Goal: Communication & Community: Ask a question

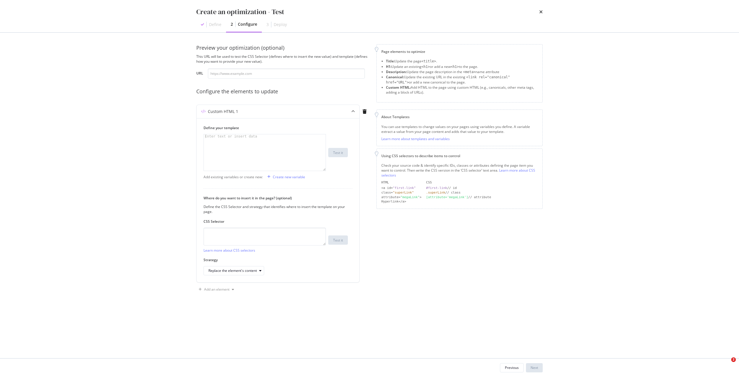
click at [542, 11] on icon "times" at bounding box center [540, 12] width 3 height 5
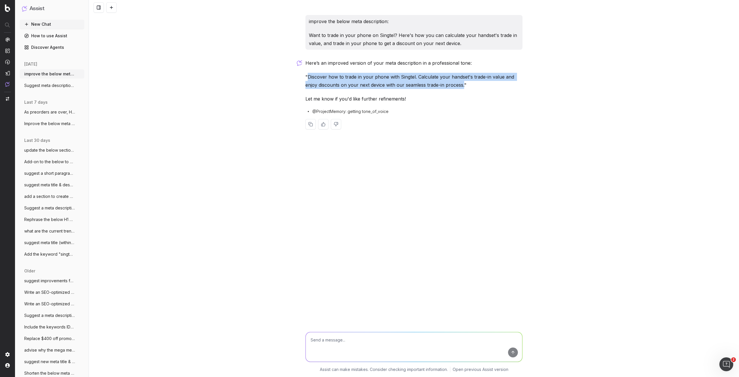
click at [55, 23] on button "New Chat" at bounding box center [52, 24] width 65 height 9
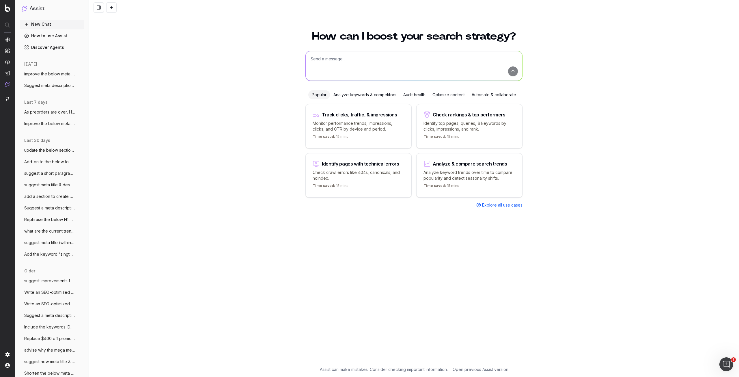
click at [325, 63] on textarea at bounding box center [414, 65] width 217 height 29
type textarea "S"
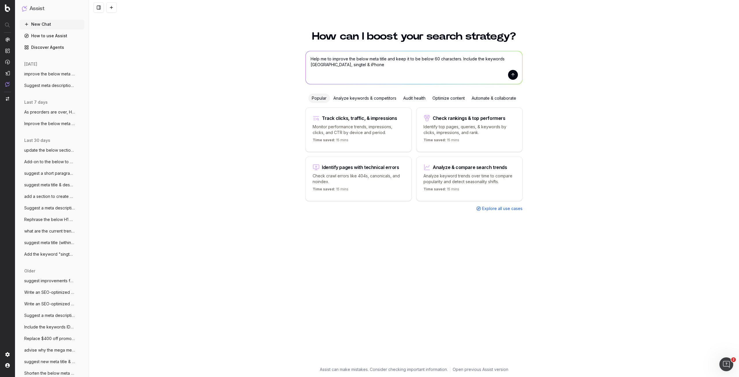
paste textarea "The best trade-in deal for your new iPhone | Singtel"
type textarea "Help me to improve the below meta title and keep it to be below 60 characters. …"
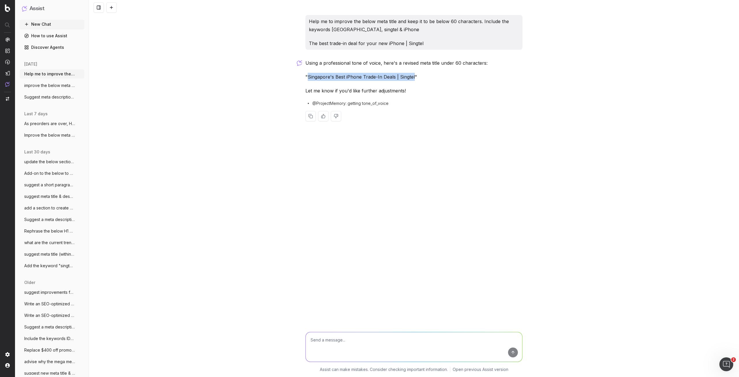
drag, startPoint x: 308, startPoint y: 78, endPoint x: 414, endPoint y: 73, distance: 106.7
click at [414, 73] on p ""Singapore's Best iPhone Trade-In Deals | Singtel"" at bounding box center [413, 77] width 217 height 8
copy p "Singapore's Best iPhone Trade-In Deals | Singtel"
click at [353, 350] on textarea at bounding box center [414, 346] width 217 height 29
type textarea "provide other suggestions"
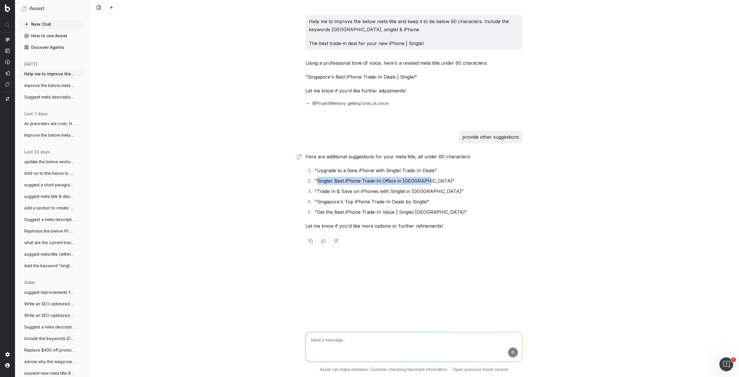
drag, startPoint x: 316, startPoint y: 182, endPoint x: 424, endPoint y: 179, distance: 108.6
click at [424, 179] on li ""Singtel: Best iPhone Trade-In Offers in [GEOGRAPHIC_DATA]"" at bounding box center [418, 181] width 210 height 8
copy li "Singtel: Best iPhone Trade-In Offers in Singapore"
click at [390, 335] on textarea at bounding box center [414, 346] width 217 height 29
type textarea "j"
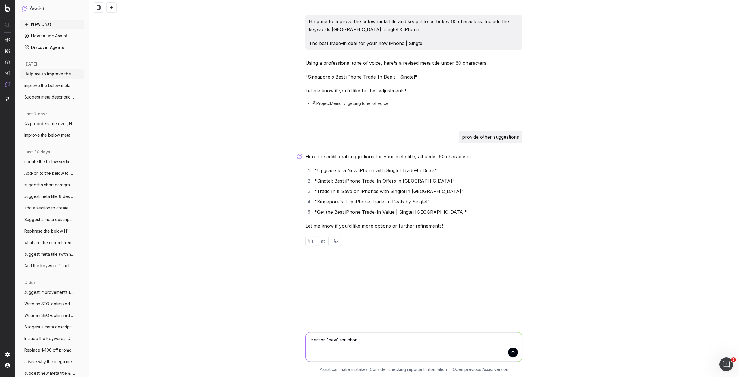
type textarea "mention "new" for iphone"
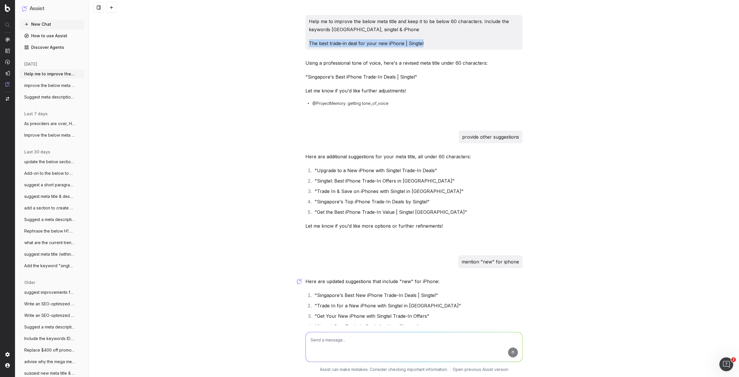
drag, startPoint x: 448, startPoint y: 40, endPoint x: 308, endPoint y: 38, distance: 140.0
click at [308, 38] on div "Help me to improve the below meta title and keep it to be below 60 characters. …" at bounding box center [413, 32] width 217 height 35
copy p "The best trade-in deal for your new iPhone | Singtel"
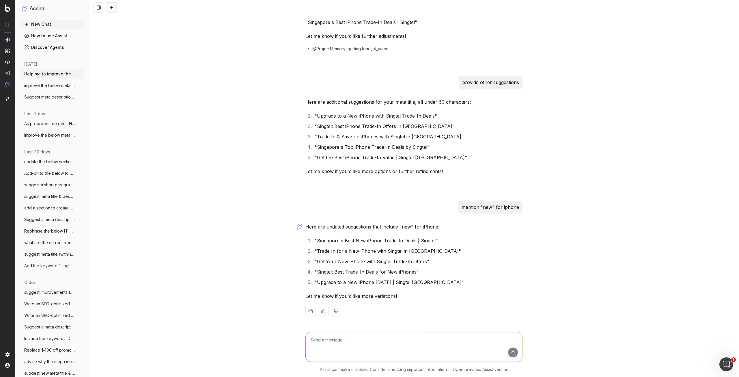
scroll to position [55, 0]
click at [377, 340] on textarea at bounding box center [414, 346] width 217 height 29
paste textarea "The best trade-in deal for your new iPhone | Singtel"
click at [320, 340] on textarea "The best trade-in deal for your new iPhone | Singtel" at bounding box center [414, 346] width 217 height 29
click at [342, 338] on textarea "Best trade-in deal for your new iPhone | Singtel" at bounding box center [414, 346] width 217 height 29
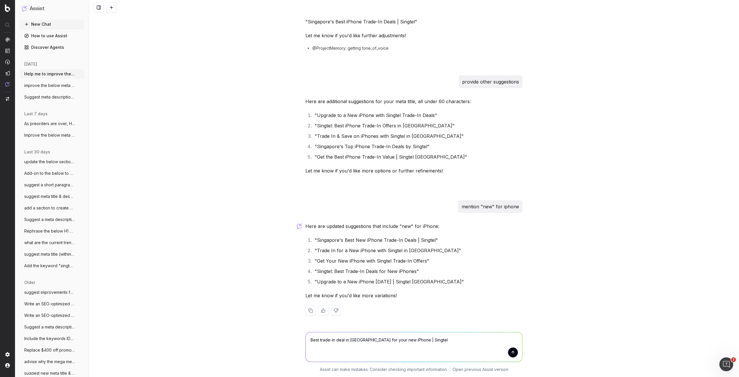
click at [410, 340] on textarea "Best trade-in deal in Singapore for your new iPhone | Singtel" at bounding box center [414, 346] width 217 height 29
drag, startPoint x: 430, startPoint y: 341, endPoint x: 239, endPoint y: 332, distance: 190.4
click at [239, 332] on div "Best trade-in deal in Singapore for your new iPhone - Singtel Best trade-in dea…" at bounding box center [414, 351] width 650 height 52
click at [661, 116] on div "Help me to improve the below meta title and keep it to be below 60 characters. …" at bounding box center [414, 188] width 650 height 377
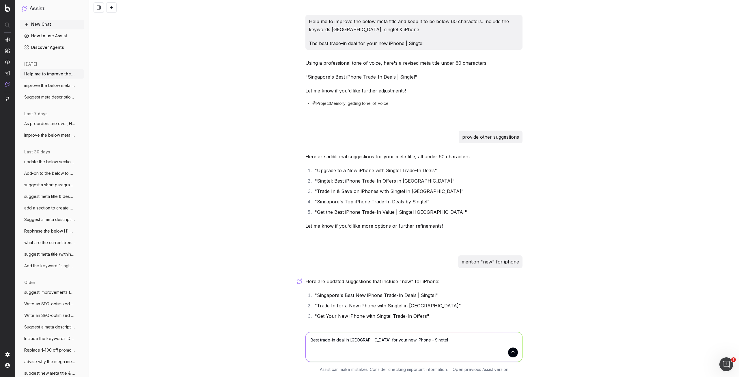
drag, startPoint x: 431, startPoint y: 342, endPoint x: 248, endPoint y: 345, distance: 182.8
click at [248, 345] on div "Best trade-in deal in Singapore for your new iPhone - Singtel Best trade-in dea…" at bounding box center [414, 351] width 650 height 52
paste textarea "The best trade in deal in [GEOGRAPHIC_DATA] for your new phone. Bring us your o…"
click at [421, 337] on textarea "Help me to improve on the below meta description for The best trade in deal in …" at bounding box center [414, 345] width 217 height 33
type textarea "Help me to improve on the below meta description & keep it to be within 160 The…"
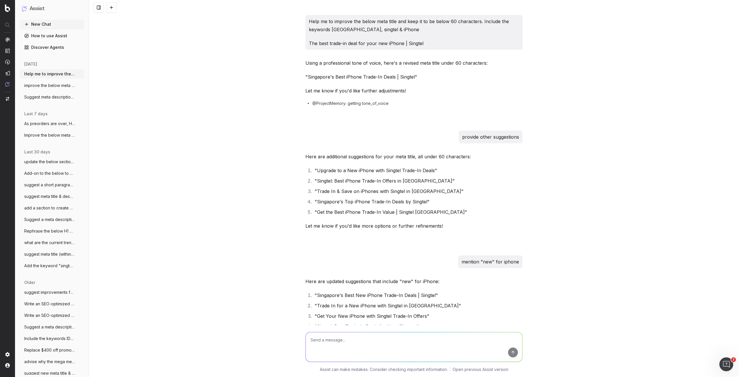
click at [606, 181] on div "Help me to improve the below meta title and keep it to be below 60 characters. …" at bounding box center [414, 188] width 650 height 377
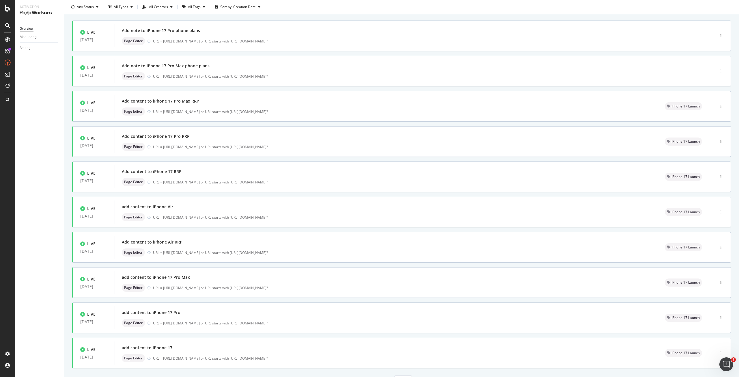
scroll to position [61, 0]
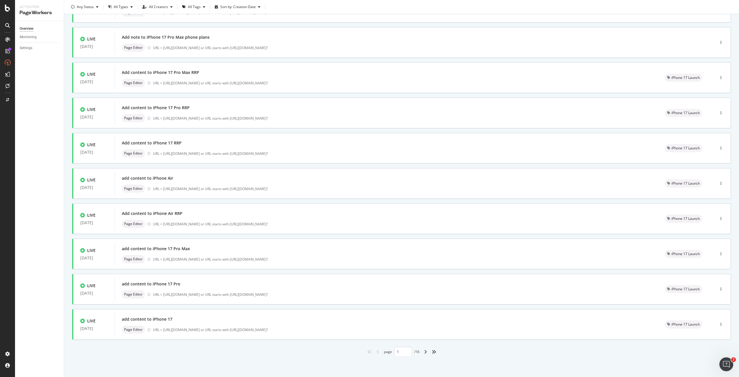
click at [423, 354] on div "angle-right" at bounding box center [426, 351] width 8 height 9
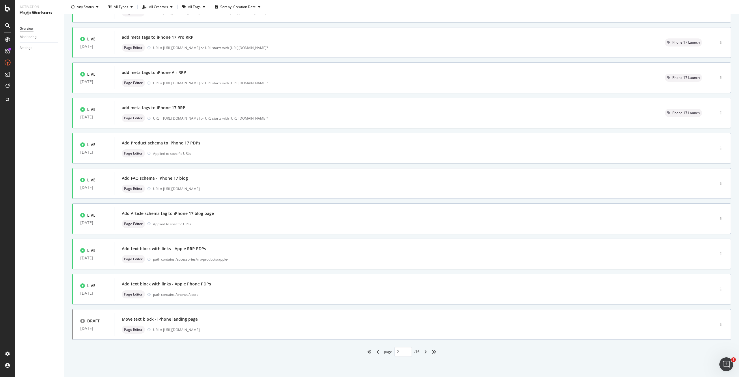
type input "2"
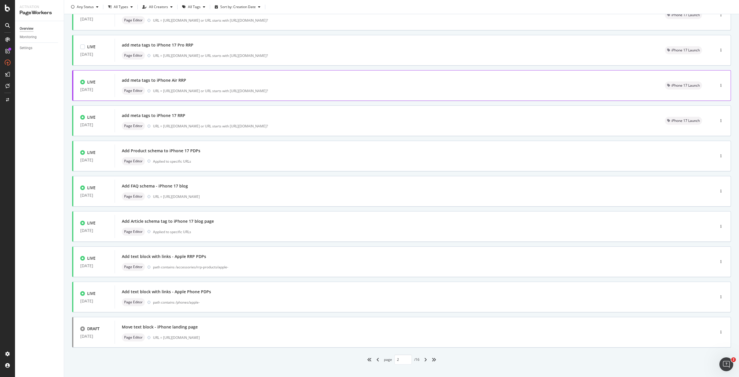
scroll to position [58, 0]
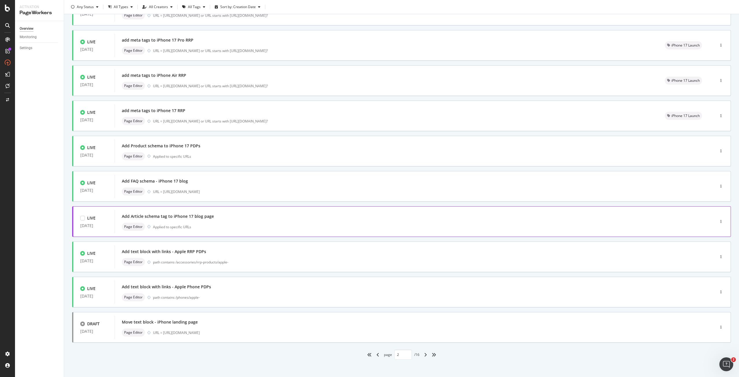
click at [216, 225] on div "Page Editor Applied to specific URLs" at bounding box center [406, 227] width 569 height 8
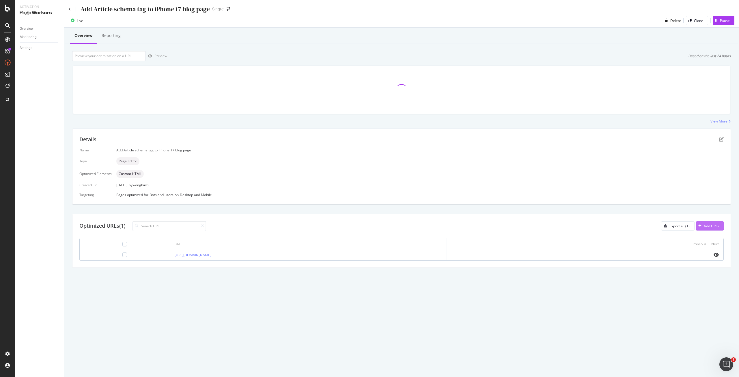
click at [703, 226] on div "button" at bounding box center [700, 225] width 8 height 3
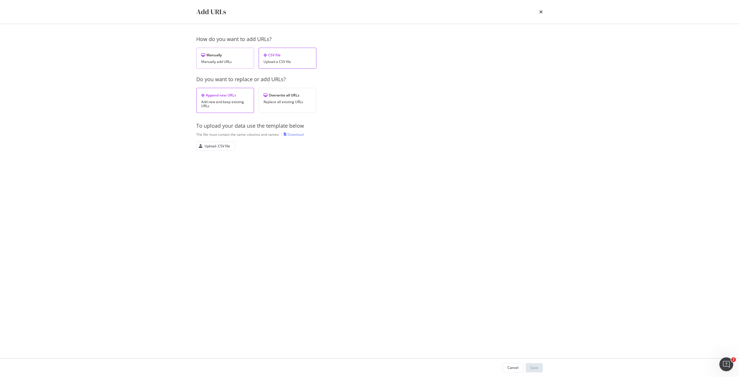
click at [217, 61] on div "Manually add URLs" at bounding box center [225, 62] width 48 height 4
click at [207, 99] on div "Add a URL" at bounding box center [212, 96] width 16 height 5
click at [224, 128] on input "modal" at bounding box center [274, 127] width 141 height 10
click at [542, 11] on icon "times" at bounding box center [540, 12] width 3 height 5
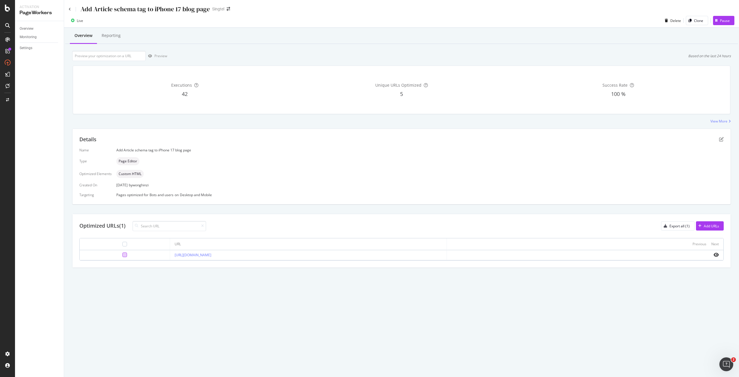
click at [122, 255] on div at bounding box center [124, 254] width 5 height 5
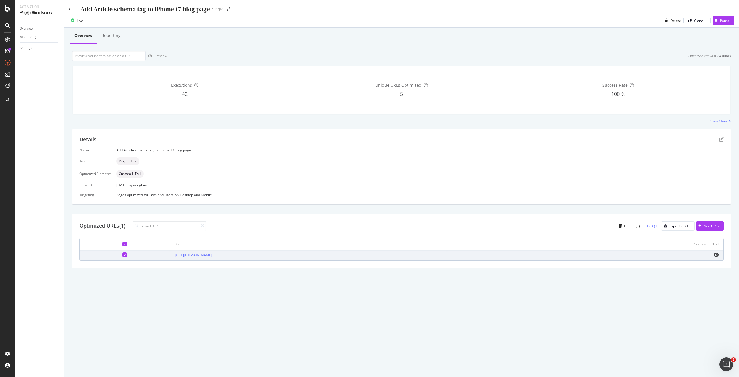
click at [648, 225] on div "Edit (1)" at bounding box center [652, 225] width 11 height 5
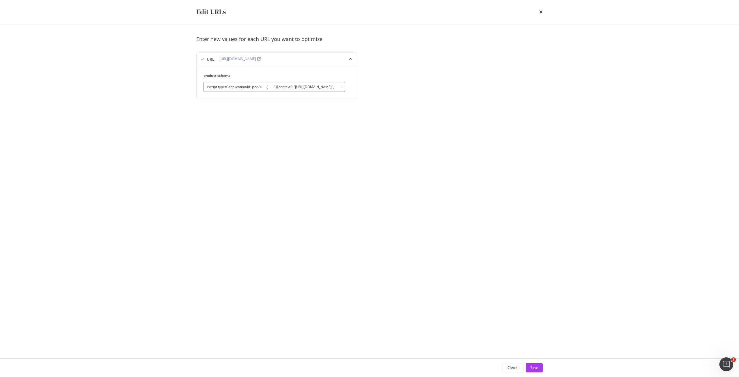
scroll to position [0, 835]
drag, startPoint x: 205, startPoint y: 87, endPoint x: 516, endPoint y: 99, distance: 310.8
click at [516, 99] on div "Enter new values for each URL you want to optimize URL https://www.singtel.com/…" at bounding box center [369, 74] width 346 height 77
click at [542, 14] on icon "times" at bounding box center [540, 12] width 3 height 5
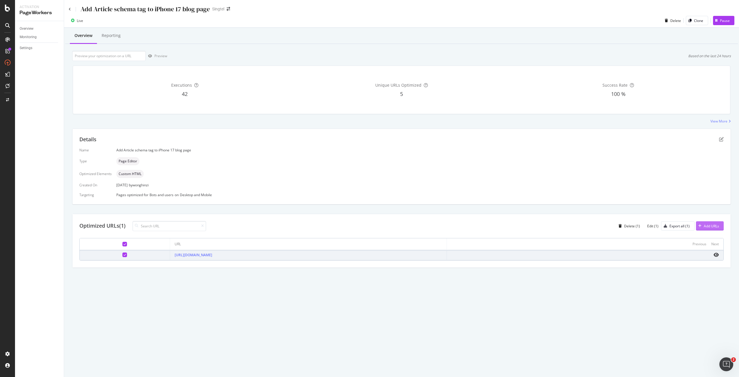
click at [708, 225] on div "Add URLs" at bounding box center [711, 225] width 15 height 5
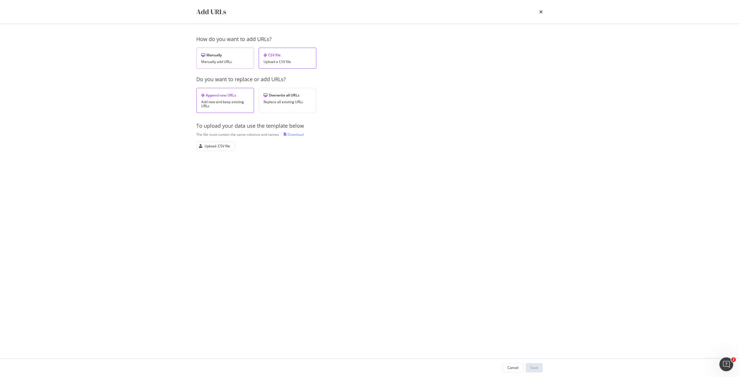
click at [220, 66] on div "Manually Manually add URLs" at bounding box center [225, 58] width 58 height 21
click at [218, 98] on div "Add a URL" at bounding box center [212, 96] width 16 height 5
click at [229, 157] on input "modal" at bounding box center [274, 156] width 141 height 10
paste input "<script type="application/ld+json"> { "@context": "https://schema.org", "@type"…"
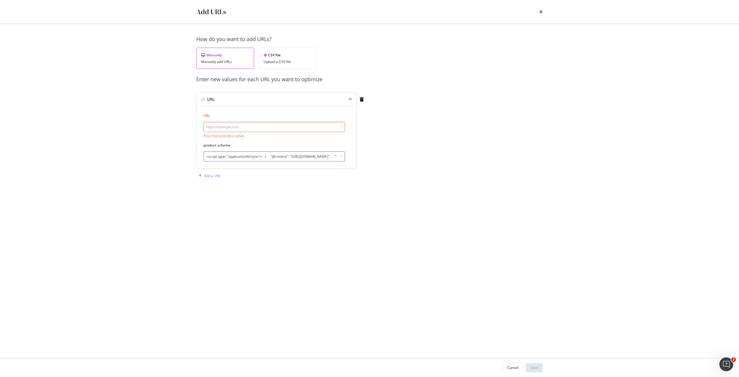
scroll to position [0, 1063]
type input "<script type="application/ld+json"> { "@context": "https://schema.org", "@type"…"
click at [229, 125] on input "modal" at bounding box center [274, 127] width 141 height 10
click at [284, 127] on input "modal" at bounding box center [274, 127] width 141 height 10
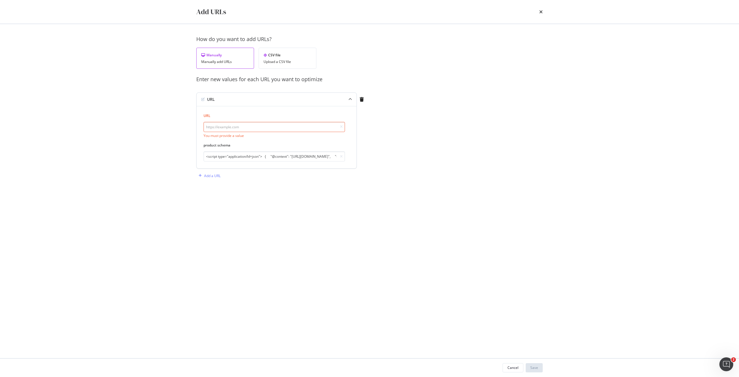
paste input "https://www.singtel.com/personal/singtel-blog/singtel-trade-in"
type input "https://www.singtel.com/personal/singtel-blog/singtel-trade-in"
click at [529, 369] on button "Save" at bounding box center [534, 367] width 17 height 9
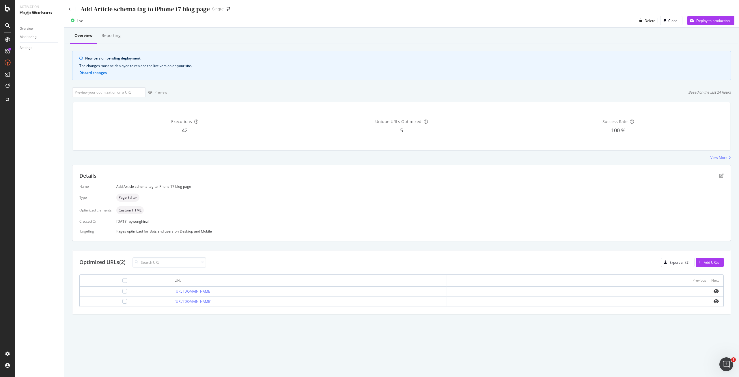
drag, startPoint x: 268, startPoint y: 300, endPoint x: 151, endPoint y: 301, distance: 116.6
click at [170, 301] on td "https://www.singtel.com/personal/singtel-blog/singtel-trade-in" at bounding box center [308, 301] width 277 height 10
copy link "https://www.singtel.com/personal/singtel-blog/singtel-trade-in"
click at [159, 263] on input at bounding box center [169, 262] width 74 height 10
paste input "https://www.singtel.com/personal/singtel-blog/singtel-trade-in"
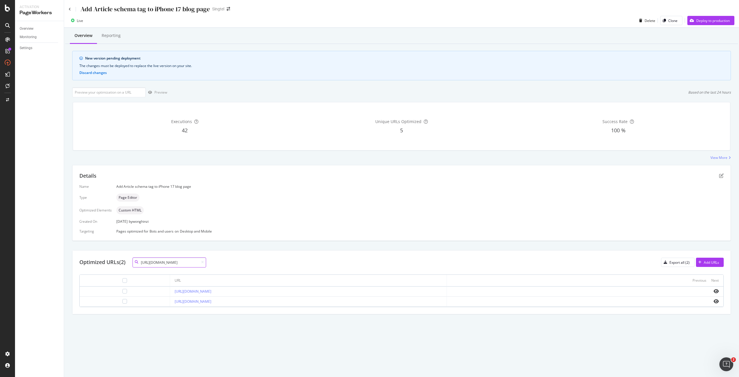
scroll to position [0, 43]
type input "https://www.singtel.com/personal/singtel-blog/singtel-trade-in"
click at [203, 262] on icon at bounding box center [202, 261] width 3 height 3
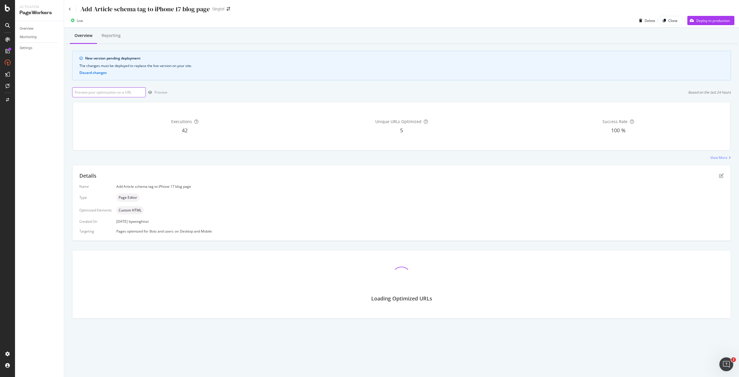
click at [118, 96] on input "url" at bounding box center [109, 92] width 74 height 10
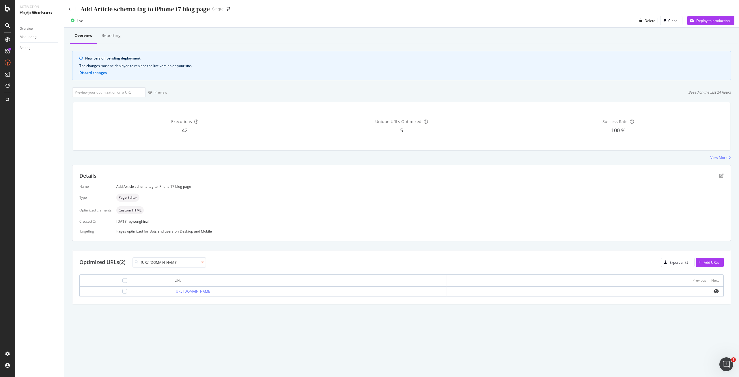
type input "https://www.singtel.com/personal/singtel-blog/singtel-trade-in"
click at [203, 263] on icon at bounding box center [202, 261] width 3 height 3
click at [129, 89] on input "url" at bounding box center [109, 92] width 74 height 10
click at [721, 173] on icon "pen-to-square" at bounding box center [721, 175] width 5 height 5
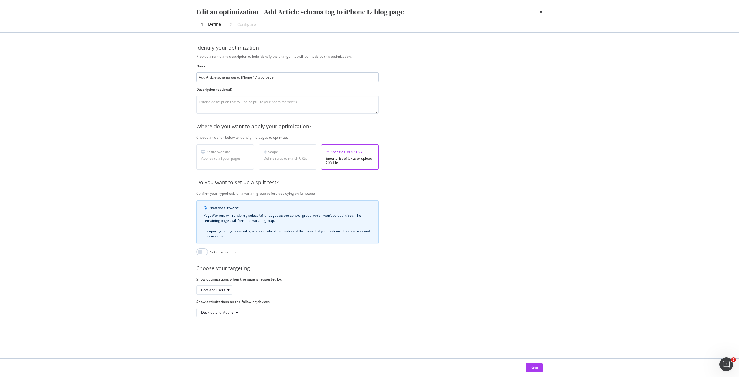
drag, startPoint x: 241, startPoint y: 76, endPoint x: 257, endPoint y: 77, distance: 15.9
click at [257, 77] on input "Add Article schema tag to iPhone 17 blog page" at bounding box center [287, 77] width 182 height 10
type input "Add Article schema tag to blog page"
click at [531, 365] on div "Next" at bounding box center [535, 367] width 8 height 5
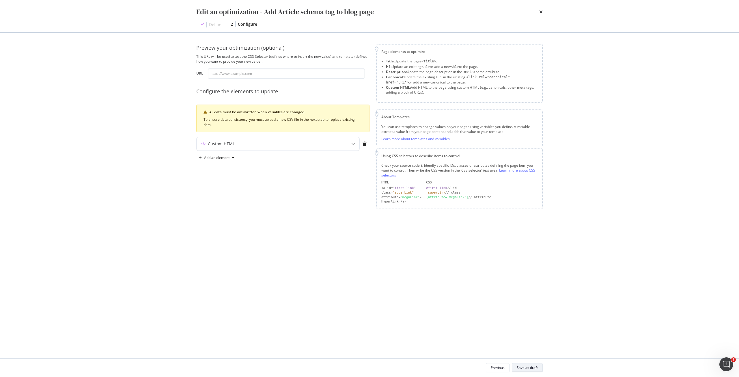
click at [528, 368] on div "Save as draft" at bounding box center [527, 367] width 21 height 5
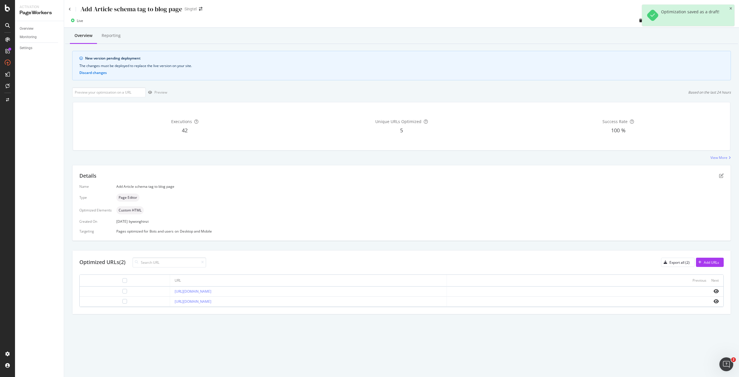
drag, startPoint x: 259, startPoint y: 300, endPoint x: 151, endPoint y: 301, distance: 108.0
click at [170, 301] on td "https://www.singtel.com/personal/singtel-blog/singtel-trade-in" at bounding box center [308, 301] width 277 height 10
copy link "https://www.singtel.com/personal/singtel-blog/singtel-trade-in"
click at [125, 92] on input "url" at bounding box center [109, 92] width 74 height 10
paste input "https://www.singtel.com/personal/singtel-blog/singtel-trade-in"
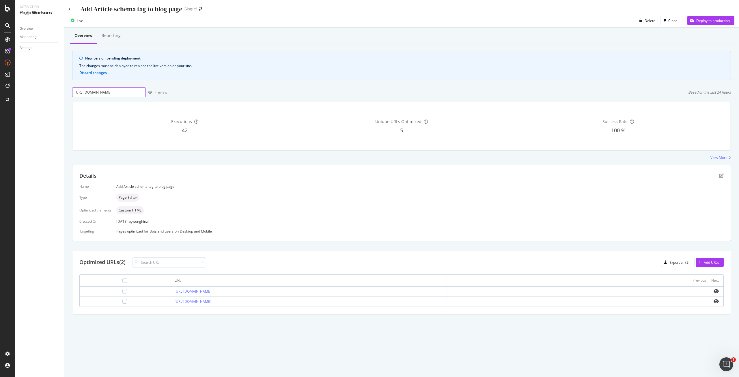
scroll to position [0, 32]
type input "https://www.singtel.com/personal/singtel-blog/singtel-trade-in"
click at [153, 93] on div "button" at bounding box center [150, 92] width 9 height 3
click at [711, 23] on div "Deploy to production" at bounding box center [712, 20] width 33 height 5
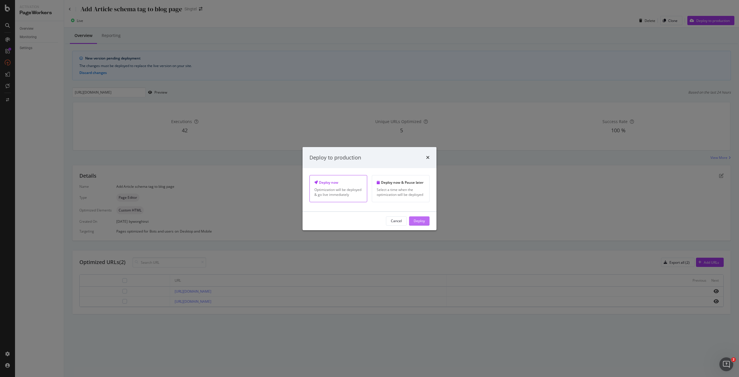
click at [414, 217] on div "Deploy" at bounding box center [419, 221] width 11 height 9
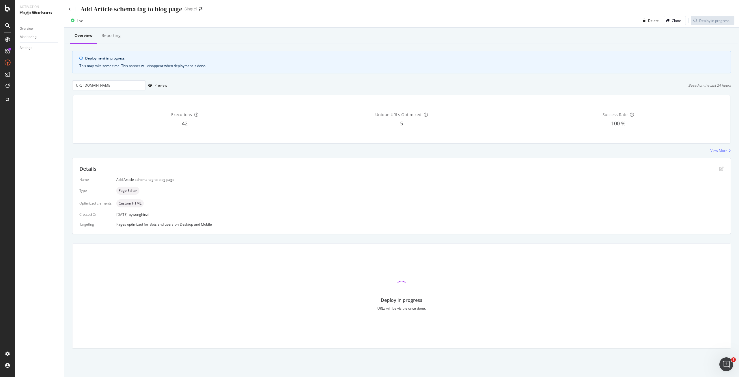
click at [260, 87] on div "https://www.singtel.com/personal/singtel-blog/singtel-trade-in Preview Based on…" at bounding box center [401, 85] width 659 height 10
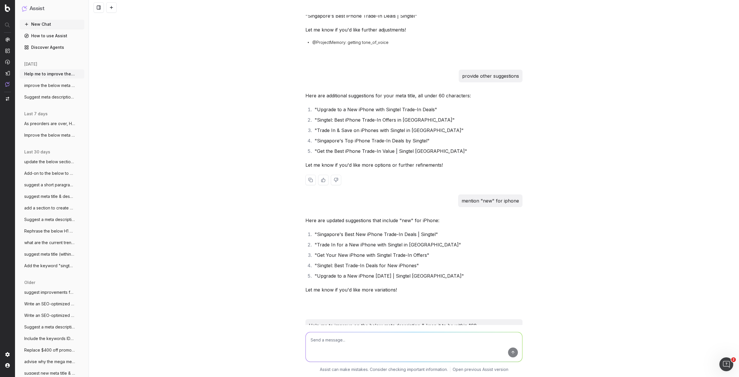
scroll to position [168, 0]
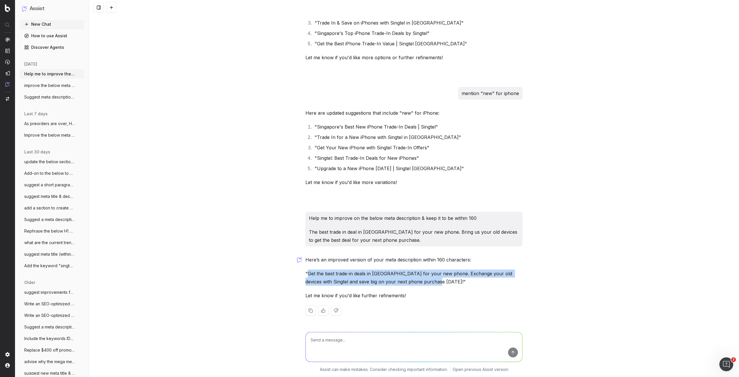
drag, startPoint x: 306, startPoint y: 274, endPoint x: 428, endPoint y: 278, distance: 121.6
click at [428, 278] on p ""Get the best trade-in deals in [GEOGRAPHIC_DATA] for your new phone. Exchange …" at bounding box center [413, 277] width 217 height 16
copy p "Get the best trade-in deals in [GEOGRAPHIC_DATA] for your new phone. Exchange y…"
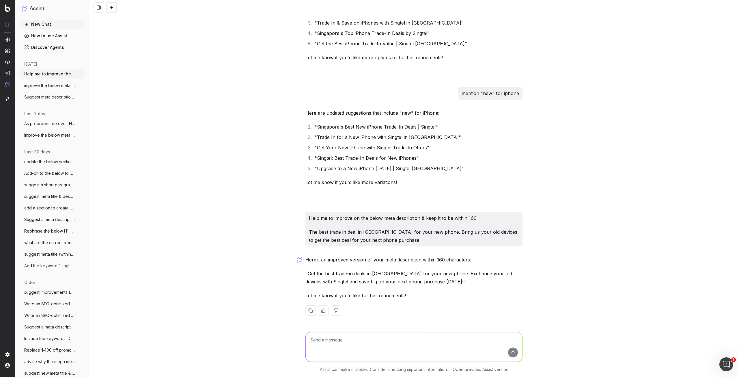
click at [439, 335] on textarea at bounding box center [414, 346] width 217 height 29
click at [397, 341] on textarea at bounding box center [414, 346] width 217 height 29
paste textarea "Get an estimate for your old devices."
click at [388, 340] on textarea "mention check that customers can also Get an estimate for your old devices." at bounding box center [414, 346] width 217 height 29
click at [425, 339] on textarea "mention check that customers can also get an estimate for your old devices." at bounding box center [414, 346] width 217 height 29
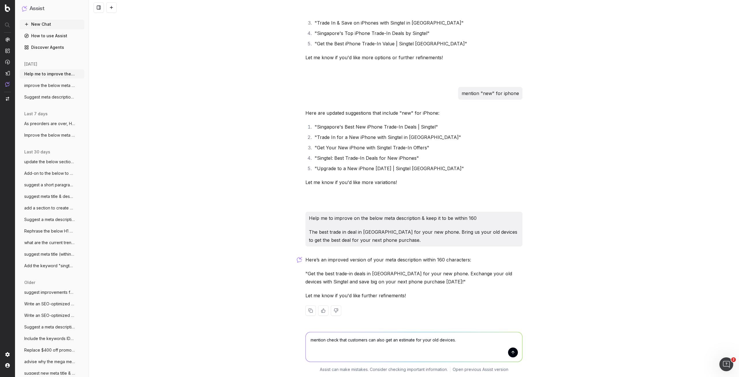
click at [425, 339] on textarea "mention check that customers can also get an estimate for your old devices." at bounding box center [414, 346] width 217 height 29
click at [464, 340] on textarea "mention check that customers can also get an estimate for their old devices." at bounding box center [414, 346] width 217 height 29
type textarea "mention check that customers can also get an estimate for their old devices her…"
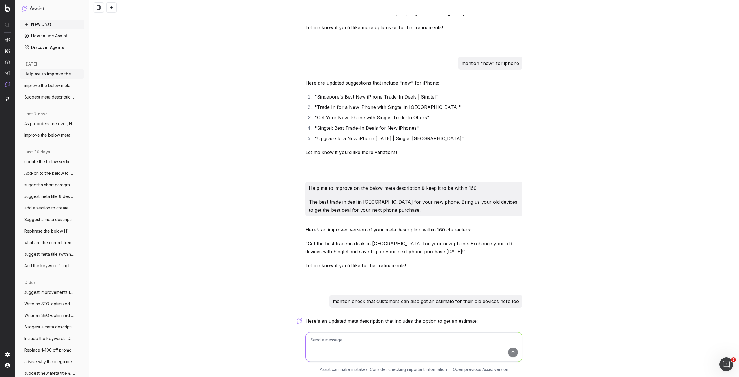
scroll to position [260, 0]
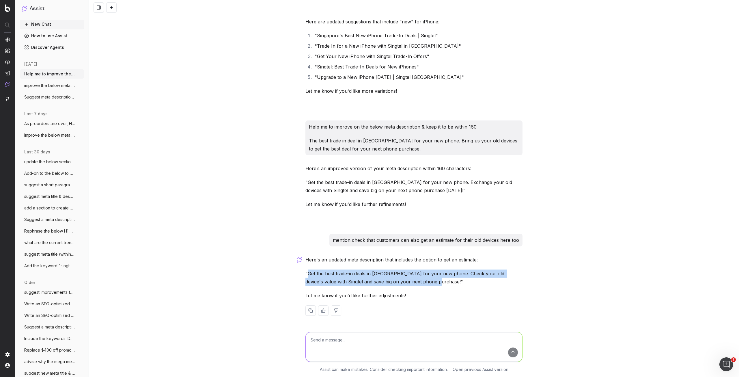
drag, startPoint x: 306, startPoint y: 274, endPoint x: 414, endPoint y: 281, distance: 108.2
click at [414, 281] on p ""Get the best trade-in deals in [GEOGRAPHIC_DATA] for your new phone. Check you…" at bounding box center [413, 277] width 217 height 16
click at [401, 340] on textarea at bounding box center [414, 346] width 217 height 29
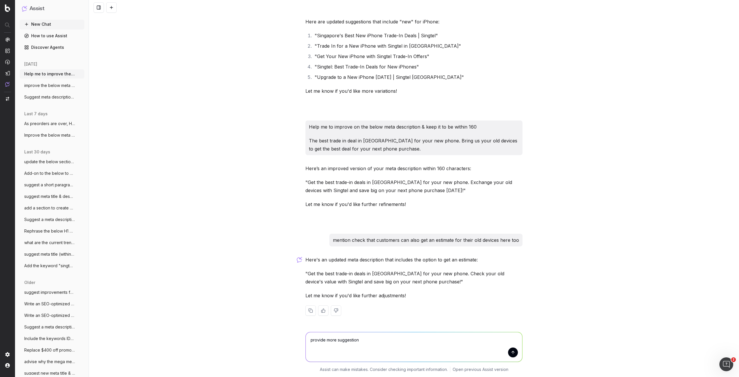
type textarea "provide more suggestions"
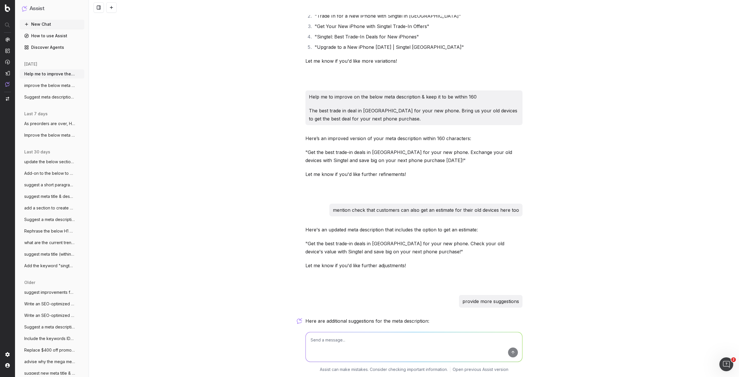
scroll to position [425, 0]
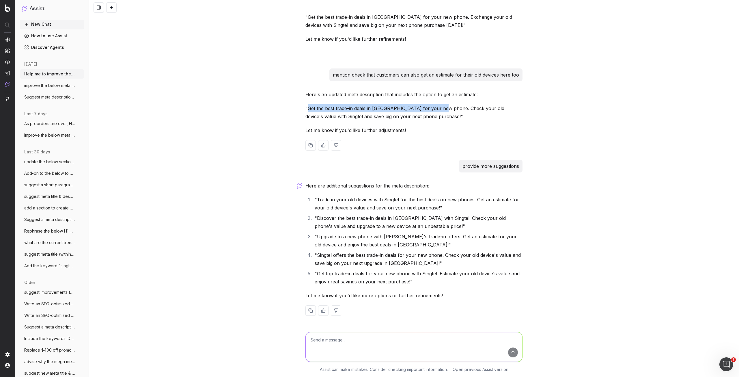
drag, startPoint x: 305, startPoint y: 108, endPoint x: 438, endPoint y: 108, distance: 132.8
click at [438, 108] on p ""Get the best trade-in deals in [GEOGRAPHIC_DATA] for your new phone. Check you…" at bounding box center [413, 112] width 217 height 16
copy p "Get the best trade-in deals in [GEOGRAPHIC_DATA] for your new phone."
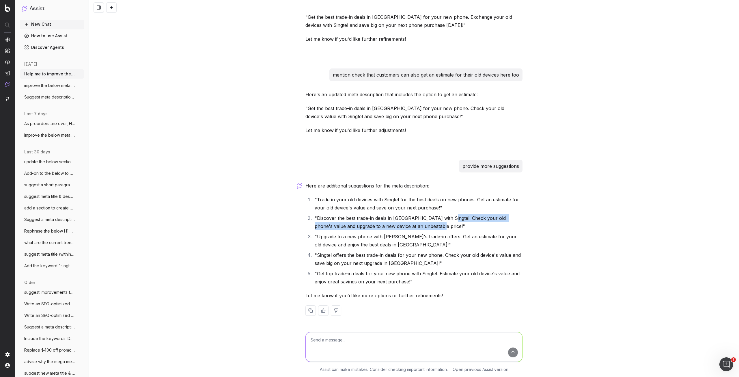
drag, startPoint x: 442, startPoint y: 218, endPoint x: 419, endPoint y: 226, distance: 24.9
click at [419, 226] on li ""Discover the best trade-in deals in [GEOGRAPHIC_DATA] with Singtel. Check your…" at bounding box center [418, 222] width 210 height 16
copy li "Check your old phone's value and upgrade to a new device at an unbeatable price!"
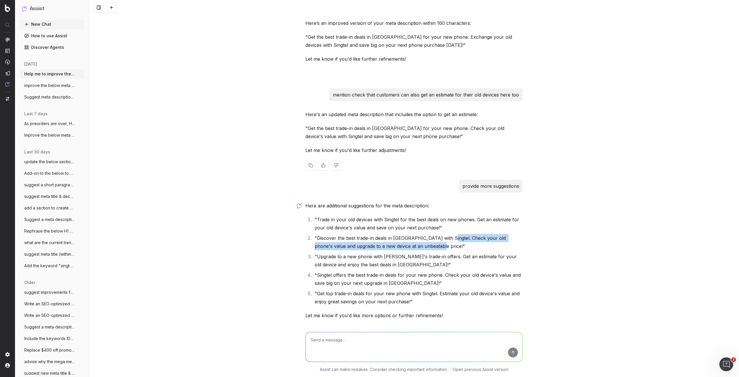
scroll to position [396, 0]
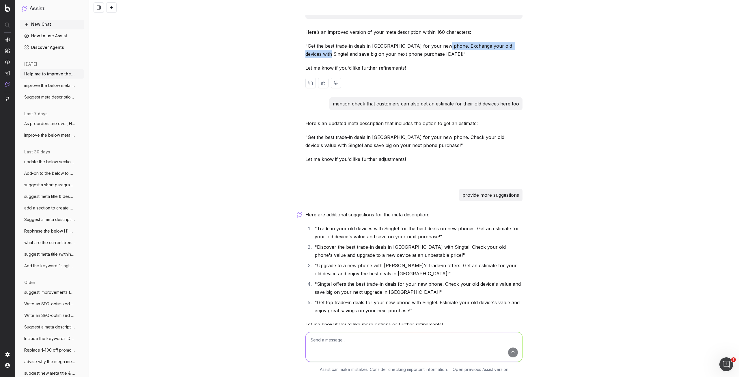
drag, startPoint x: 439, startPoint y: 46, endPoint x: 319, endPoint y: 52, distance: 120.2
click at [319, 52] on p ""Get the best trade-in deals in [GEOGRAPHIC_DATA] for your new phone. Exchange …" at bounding box center [413, 50] width 217 height 16
copy p "Exchange your old devices with Singtel"
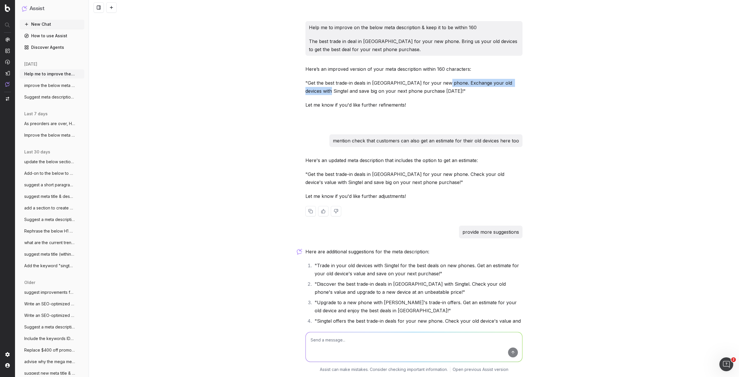
scroll to position [280, 0]
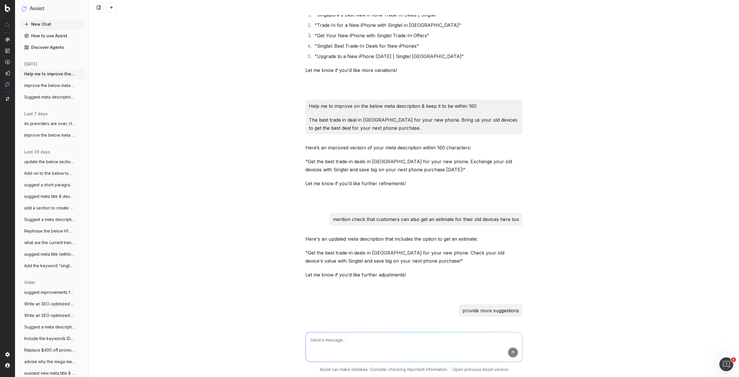
click at [413, 335] on textarea at bounding box center [414, 346] width 217 height 29
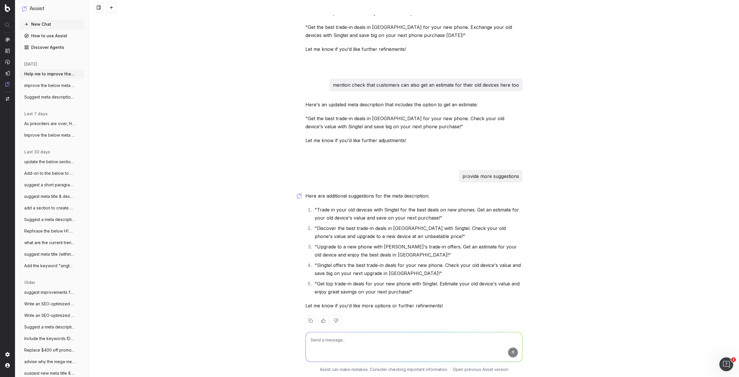
scroll to position [425, 0]
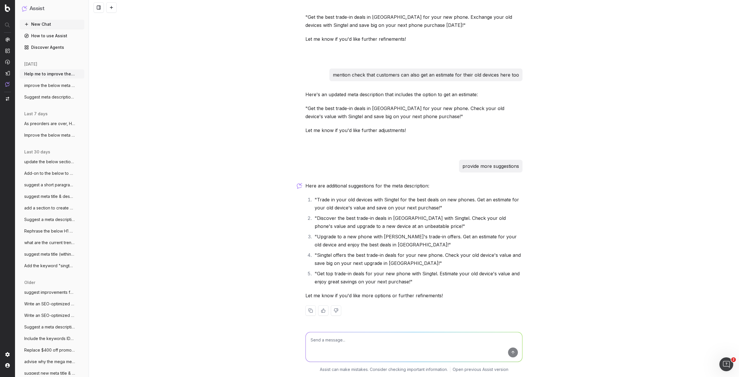
click at [409, 335] on textarea at bounding box center [414, 346] width 217 height 29
click at [410, 339] on textarea "mention new popular phone brands like apple iPhone samsung" at bounding box center [414, 346] width 217 height 29
type textarea "mention new popular phone brands like apple iPhone or samsung"
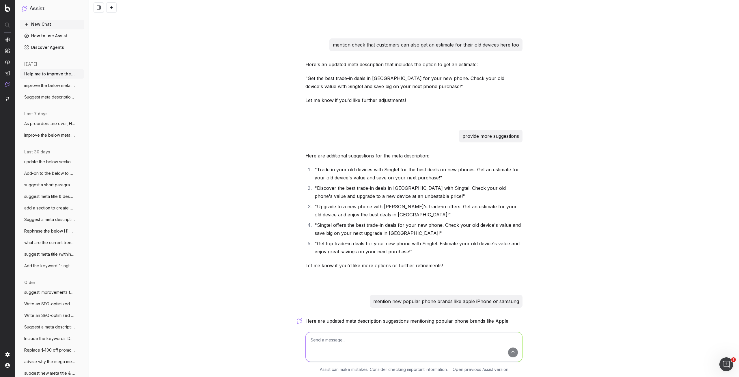
scroll to position [598, 0]
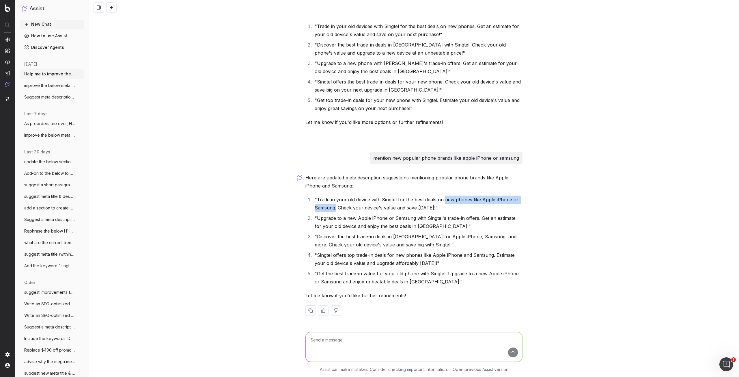
drag, startPoint x: 442, startPoint y: 199, endPoint x: 334, endPoint y: 205, distance: 108.1
click at [334, 205] on li ""Trade in your old device with Singtel for the best deals on new phones like Ap…" at bounding box center [418, 203] width 210 height 16
drag, startPoint x: 315, startPoint y: 218, endPoint x: 410, endPoint y: 217, distance: 95.8
click at [410, 217] on li ""Upgrade to a new Apple iPhone or Samsung with Singtel's trade-in offers. Get a…" at bounding box center [418, 222] width 210 height 16
copy li "Upgrade to a new Apple iPhone or Samsung"
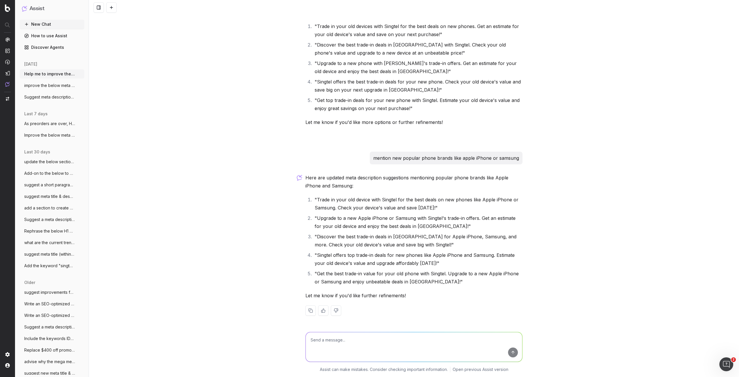
click at [423, 237] on li ""Discover the best trade-in deals in [GEOGRAPHIC_DATA] for Apple iPhone, Samsun…" at bounding box center [418, 240] width 210 height 16
drag, startPoint x: 415, startPoint y: 237, endPoint x: 497, endPoint y: 234, distance: 82.3
click at [497, 234] on li ""Discover the best trade-in deals in [GEOGRAPHIC_DATA] for Apple iPhone, Samsun…" at bounding box center [418, 240] width 210 height 16
click at [427, 237] on li ""Discover the best trade-in deals in [GEOGRAPHIC_DATA] for Apple iPhone, Samsun…" at bounding box center [418, 240] width 210 height 16
drag, startPoint x: 422, startPoint y: 237, endPoint x: 497, endPoint y: 233, distance: 74.6
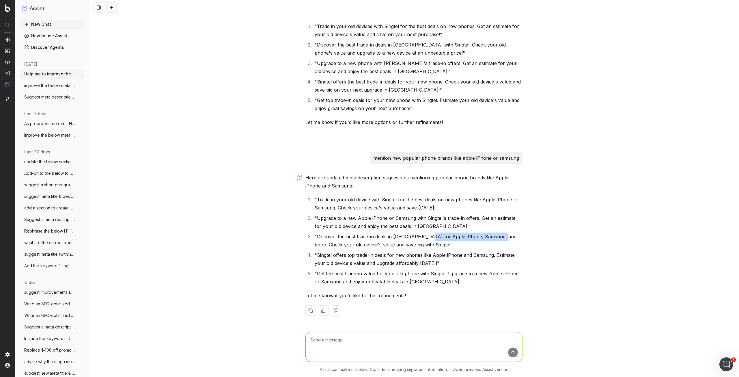
click at [497, 233] on li ""Discover the best trade-in deals in [GEOGRAPHIC_DATA] for Apple iPhone, Samsun…" at bounding box center [418, 240] width 210 height 16
copy li "Apple iPhone, Samsung, and more"
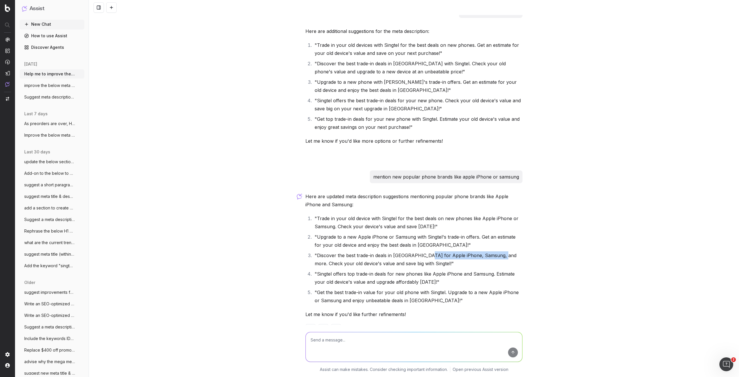
scroll to position [569, 0]
